Goal: Navigation & Orientation: Find specific page/section

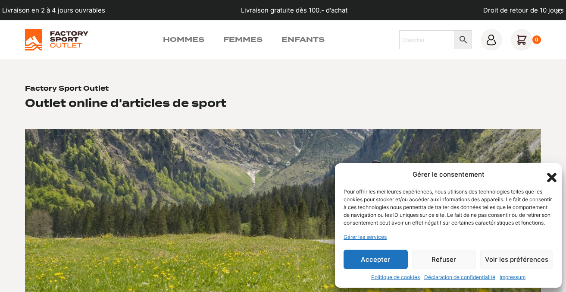
click at [371, 253] on button "Accepter" at bounding box center [376, 258] width 64 height 19
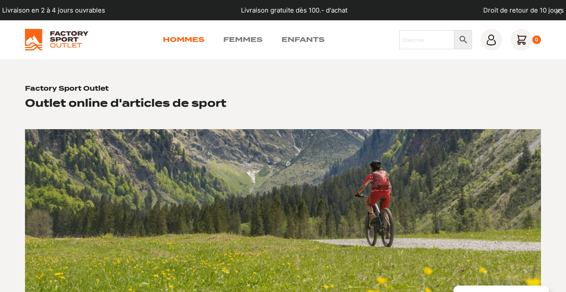
click at [195, 41] on link "Hommes" at bounding box center [183, 40] width 41 height 10
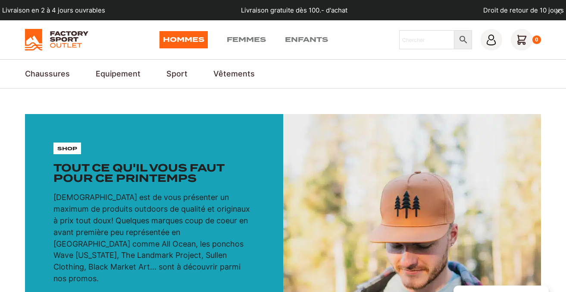
click at [50, 34] on img at bounding box center [56, 40] width 63 height 22
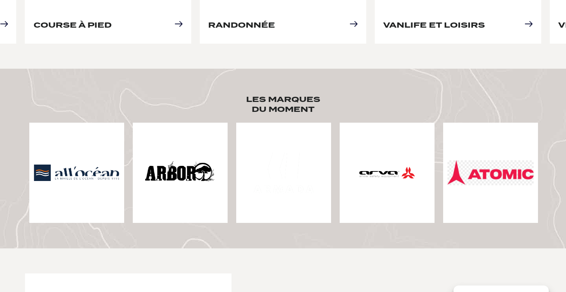
scroll to position [630, 0]
